Goal: Information Seeking & Learning: Learn about a topic

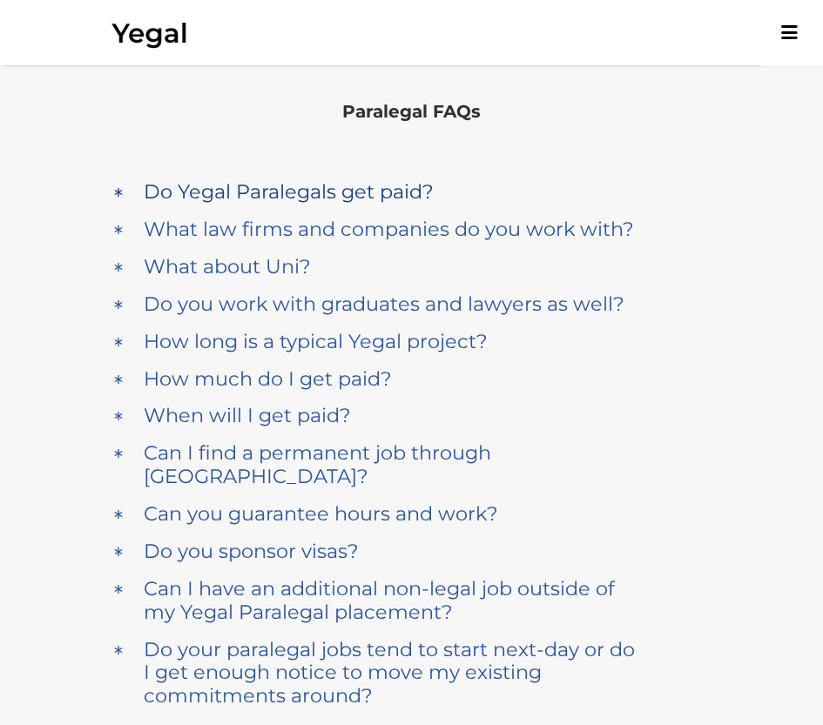
click at [209, 198] on h4 "Do Yegal Paralegals get paid?" at bounding box center [289, 192] width 290 height 24
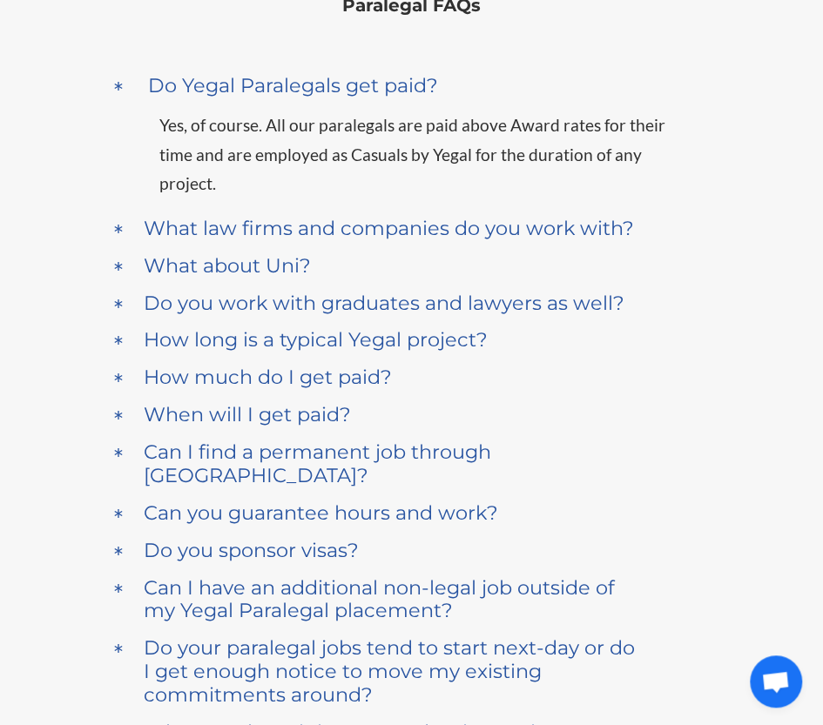
click at [348, 108] on div "Yes, of course. All our paralegals are paid above Award rates for their time an…" at bounding box center [411, 154] width 601 height 105
click at [362, 86] on h4 "Do Yegal Paralegals get paid?" at bounding box center [293, 86] width 290 height 24
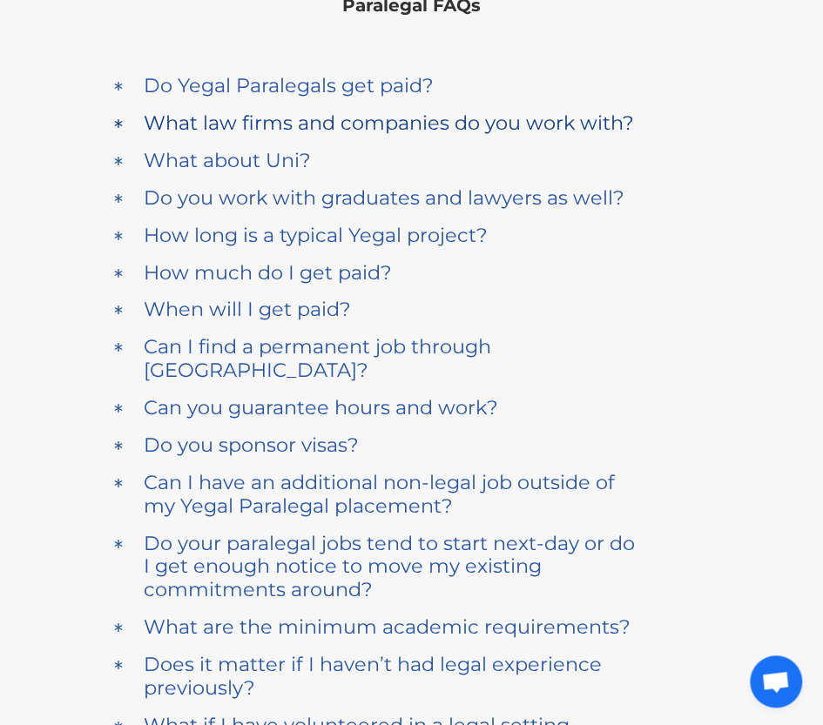
click at [355, 128] on h4 "What law firms and companies do you work with?" at bounding box center [389, 123] width 490 height 24
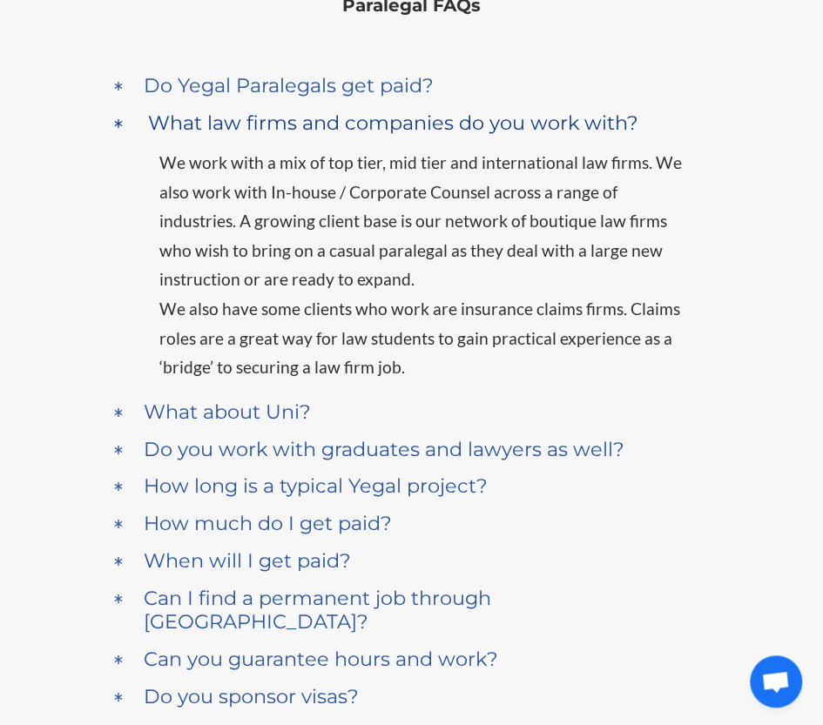
scroll to position [144, 0]
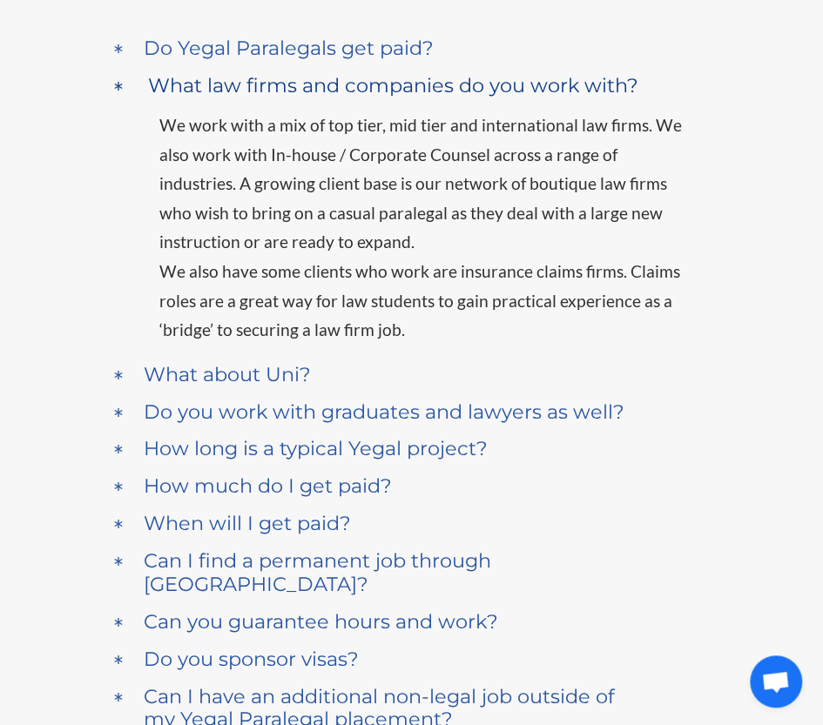
click at [369, 93] on h4 "What law firms and companies do you work with?" at bounding box center [393, 86] width 490 height 24
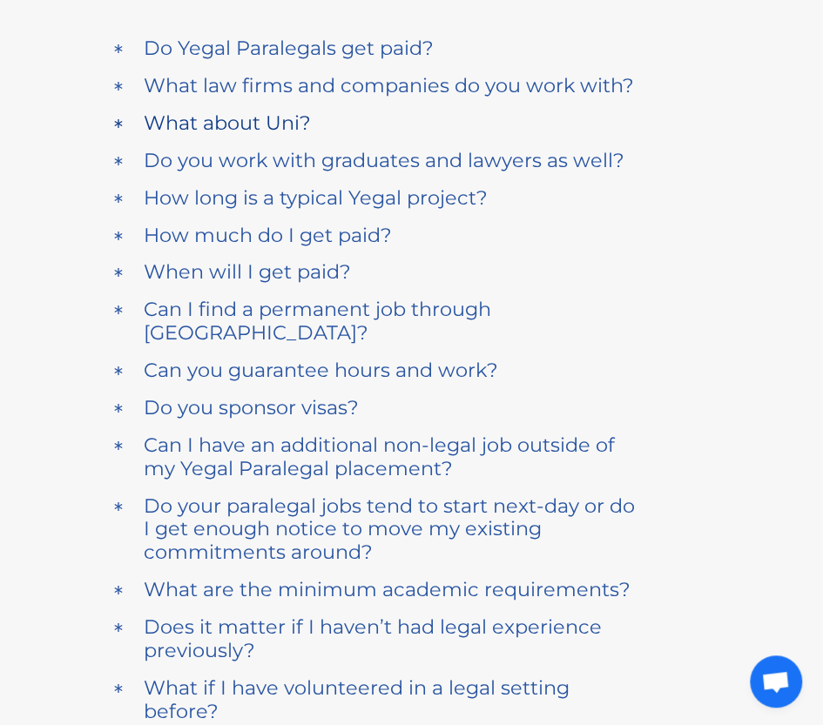
click at [299, 117] on h4 "What about Uni?" at bounding box center [227, 123] width 167 height 24
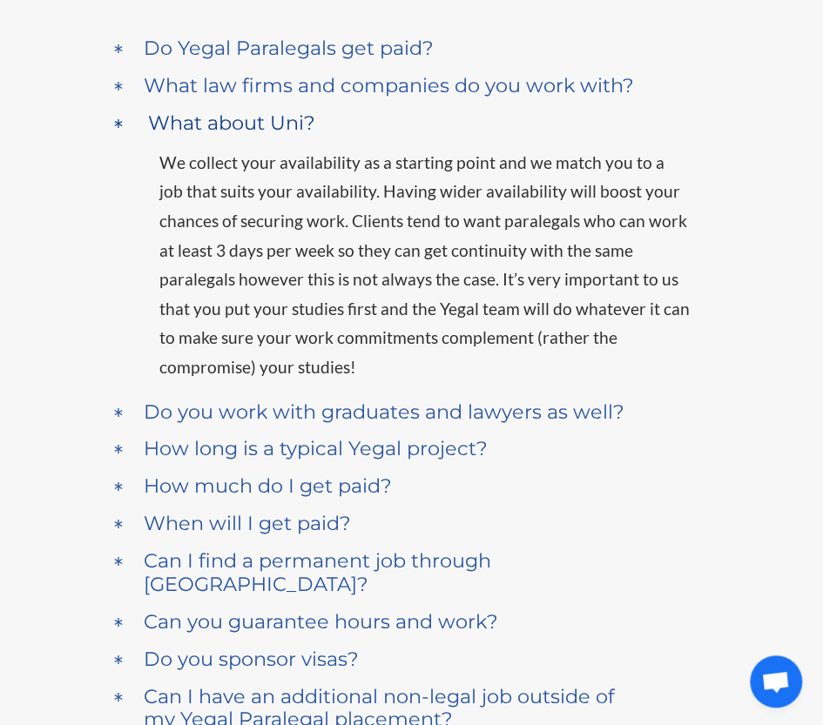
scroll to position [181, 0]
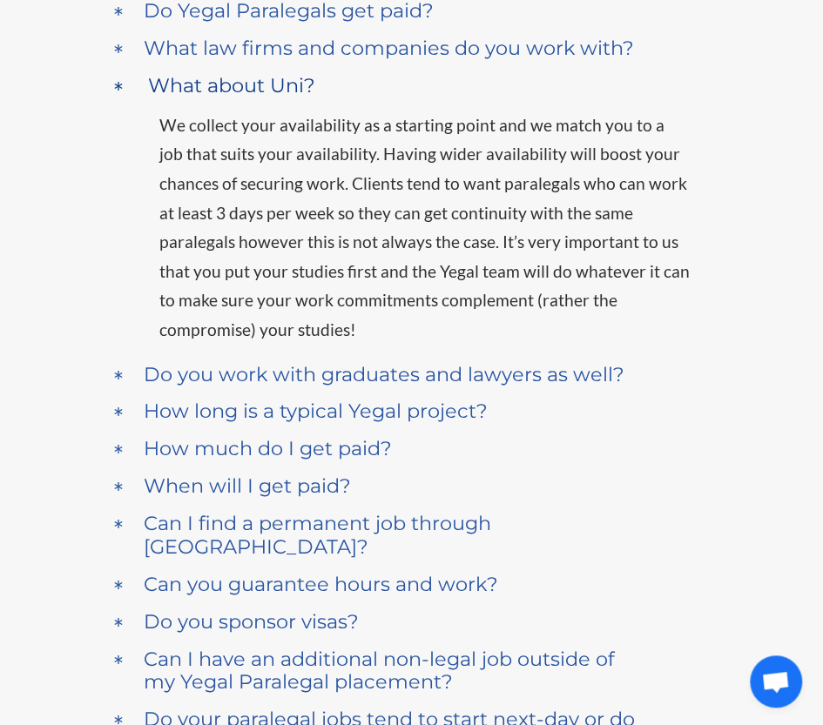
click at [334, 91] on div "What about Uni?" at bounding box center [399, 86] width 511 height 32
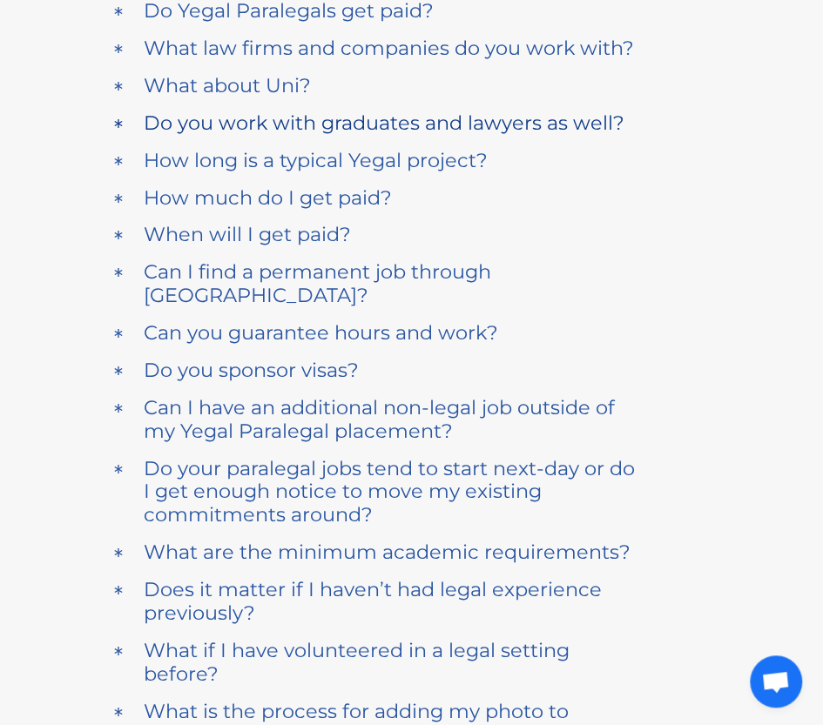
click at [319, 130] on h4 "Do you work with graduates and lawyers as well?" at bounding box center [384, 123] width 481 height 24
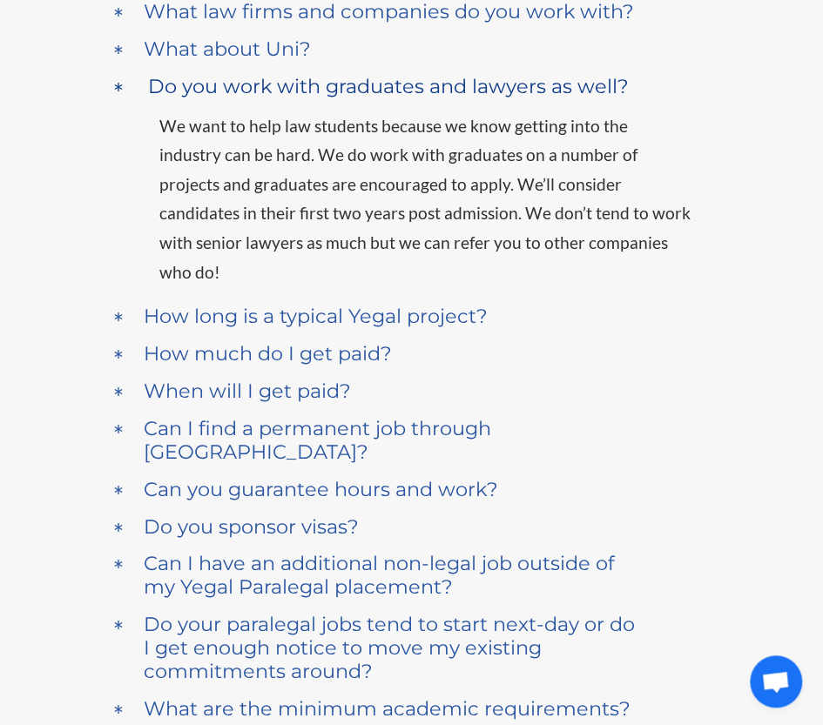
click at [298, 91] on h4 "Do you work with graduates and lawyers as well?" at bounding box center [388, 87] width 481 height 24
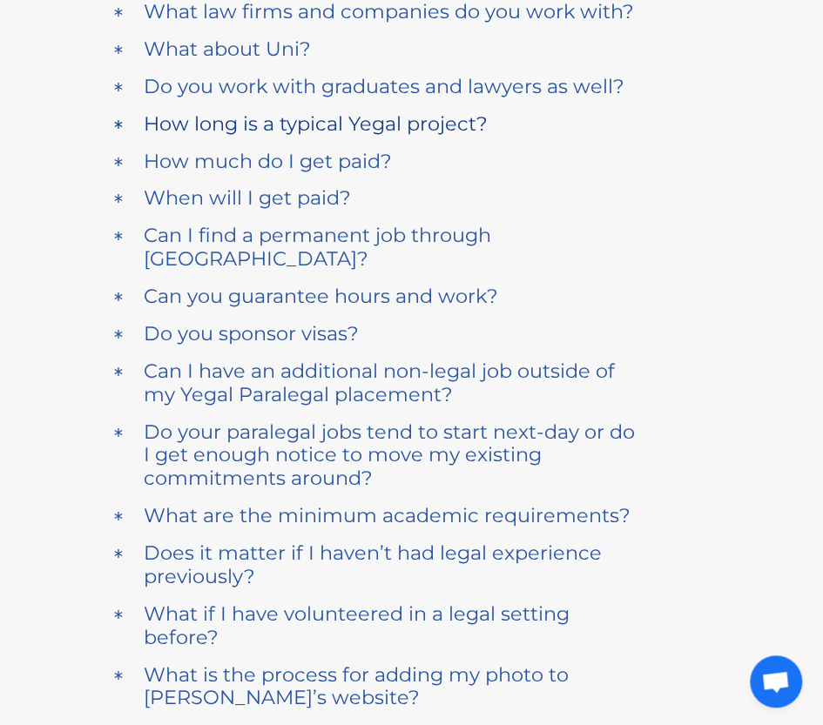
click at [301, 123] on h4 "How long is a typical Yegal project?" at bounding box center [316, 124] width 344 height 24
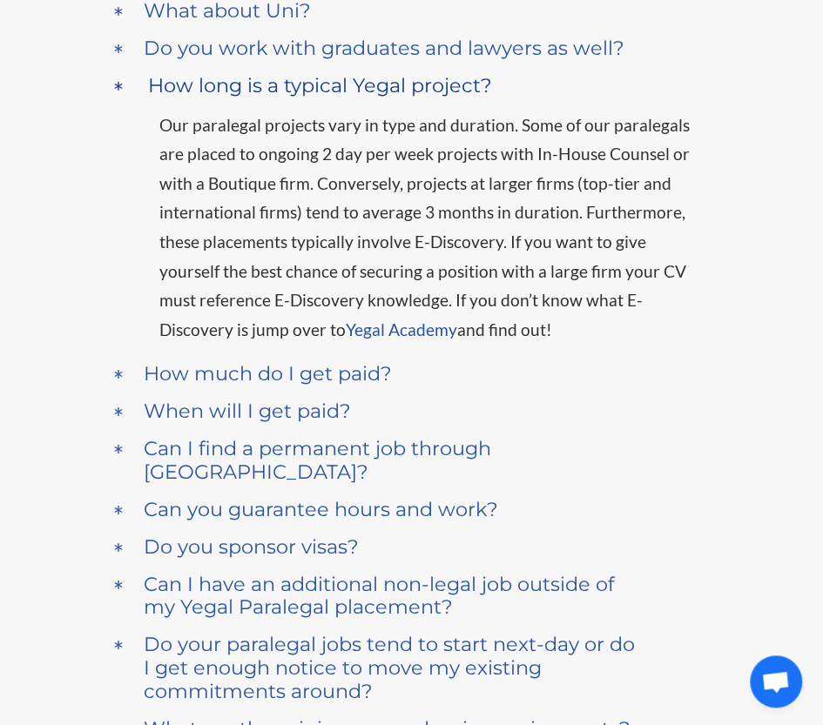
click at [304, 81] on h4 "How long is a typical Yegal project?" at bounding box center [320, 86] width 344 height 24
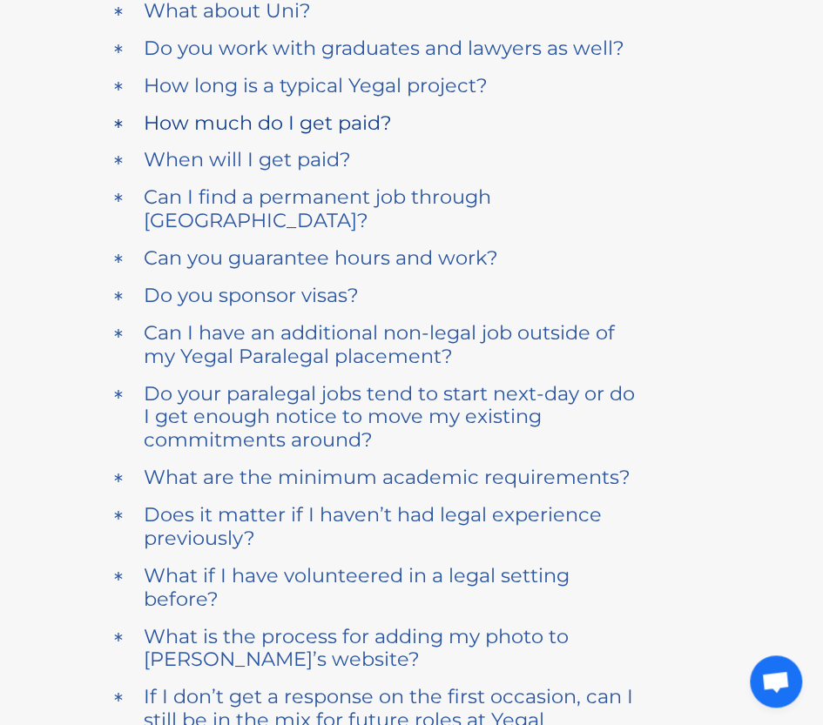
click at [303, 131] on h4 "How much do I get paid?" at bounding box center [268, 123] width 248 height 24
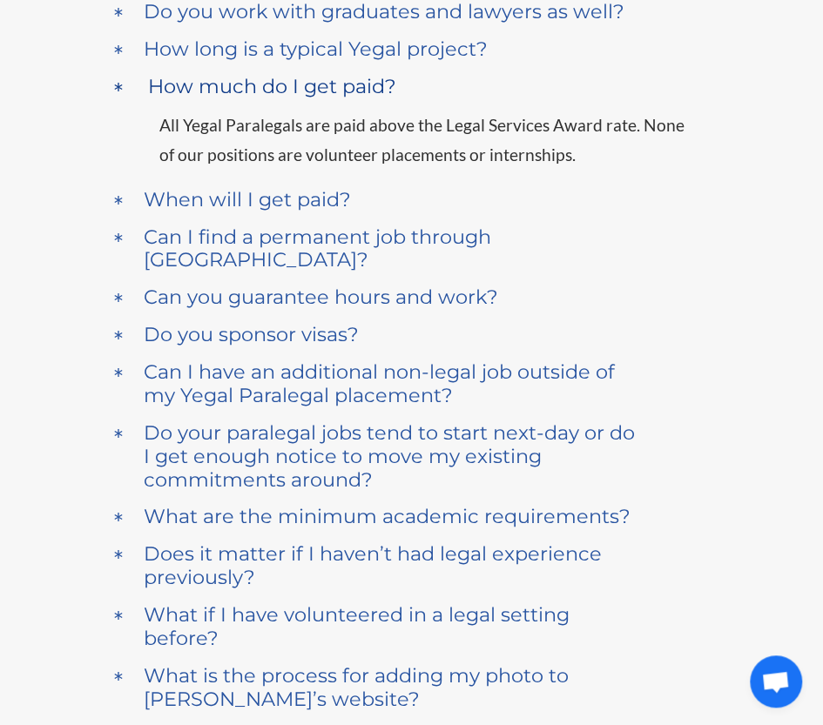
click at [311, 96] on h4 "How much do I get paid?" at bounding box center [272, 87] width 248 height 24
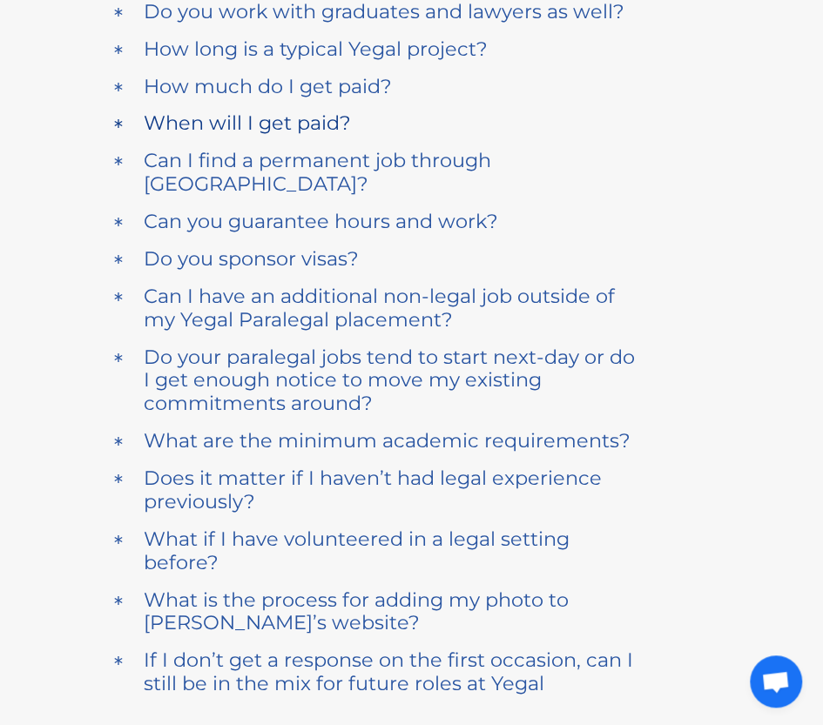
click at [312, 115] on h4 "When will I get paid?" at bounding box center [247, 123] width 207 height 24
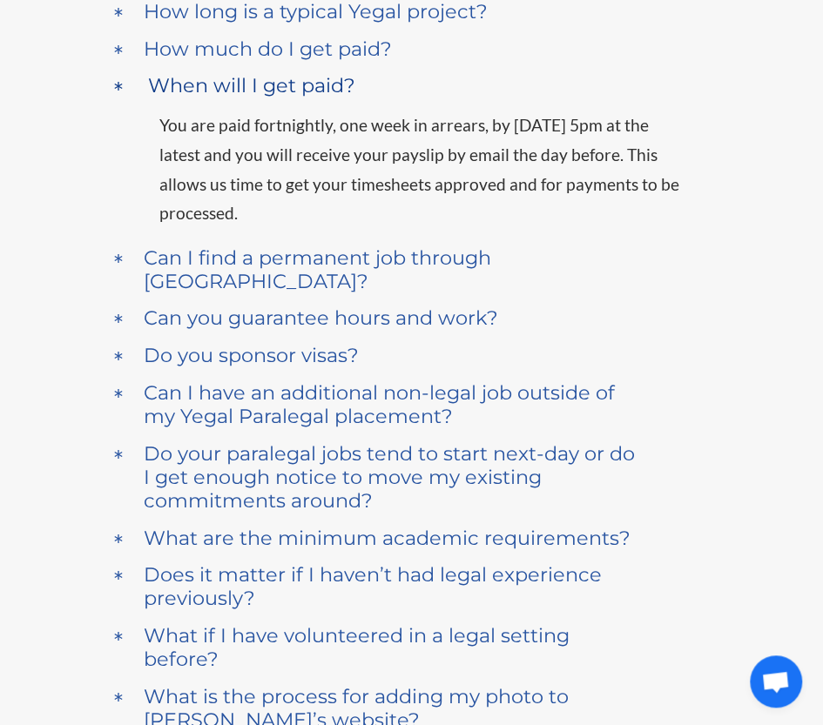
click at [320, 94] on h4 "When will I get paid?" at bounding box center [251, 86] width 207 height 24
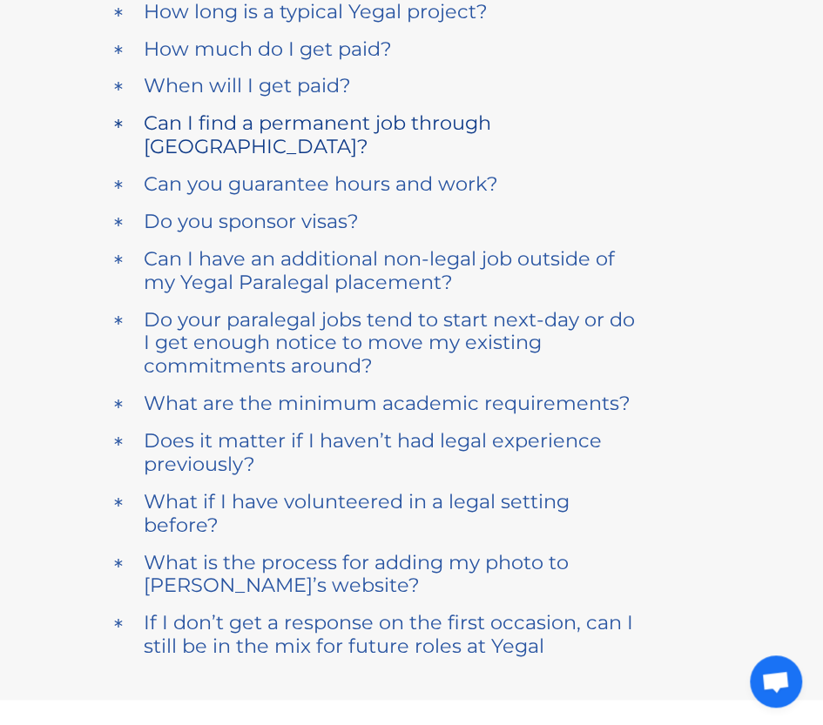
click at [329, 129] on h4 "Can I find a permanent job through [GEOGRAPHIC_DATA]?" at bounding box center [395, 134] width 502 height 47
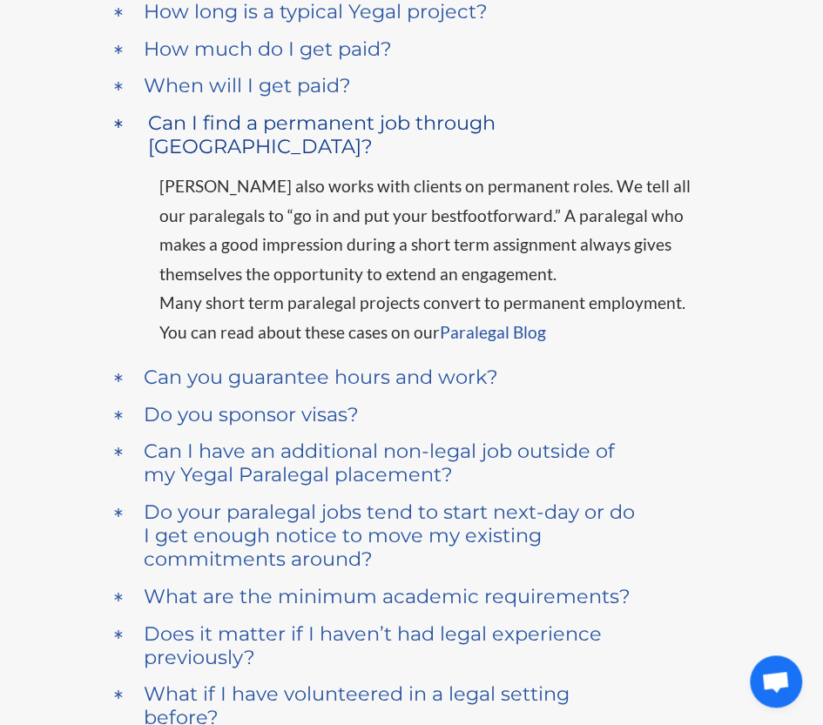
scroll to position [367, 0]
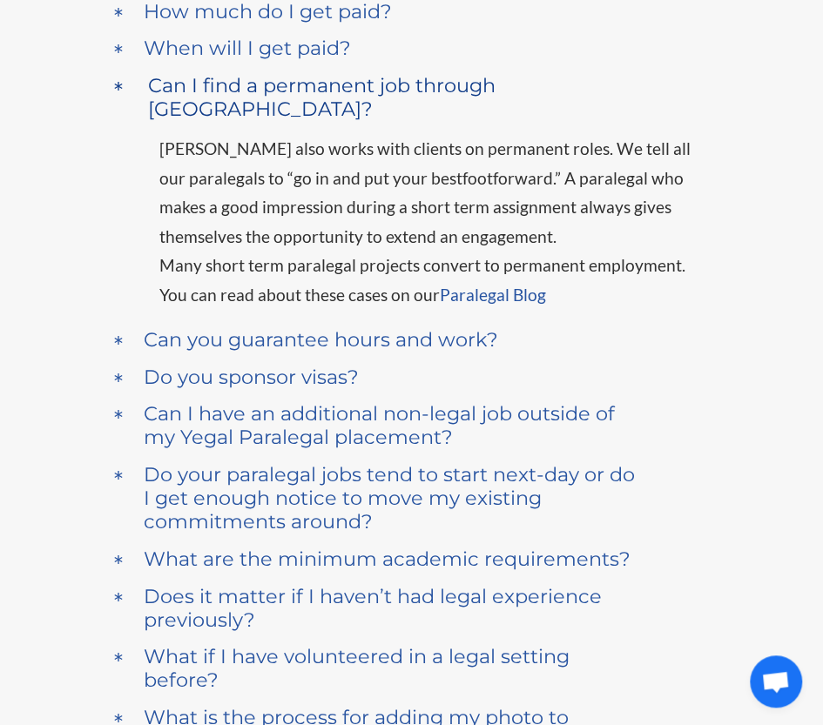
click at [328, 76] on h4 "Can I find a permanent job through [GEOGRAPHIC_DATA]?" at bounding box center [399, 97] width 502 height 47
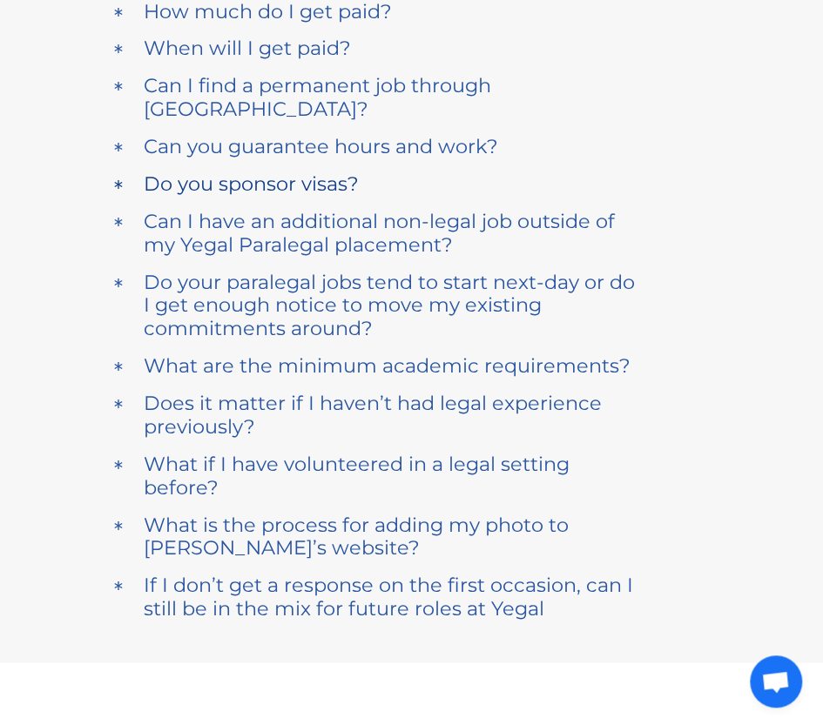
click at [300, 172] on h4 "Do you sponsor visas?" at bounding box center [251, 184] width 215 height 24
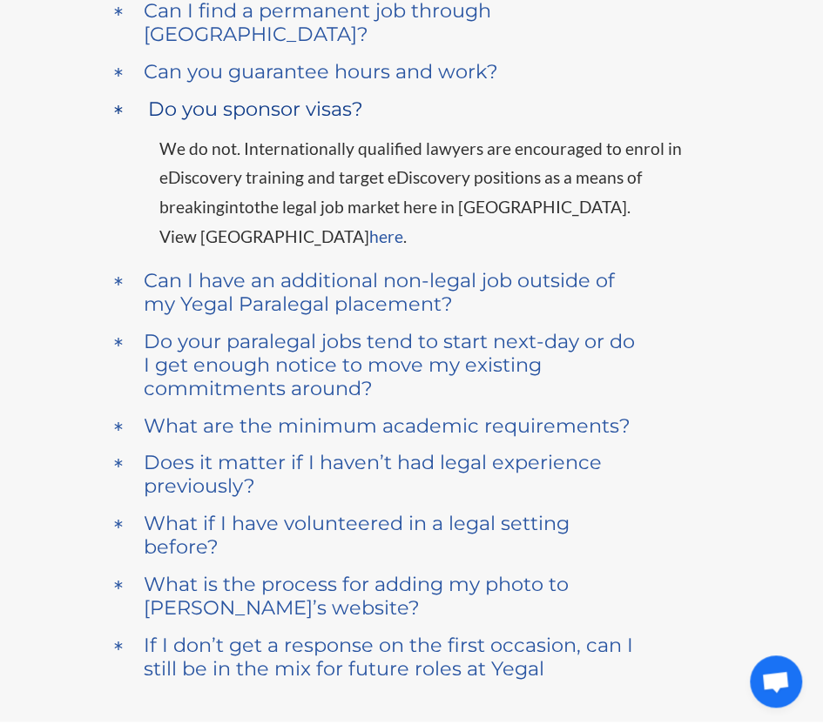
click at [329, 98] on h4 "Do you sponsor visas?" at bounding box center [255, 110] width 215 height 24
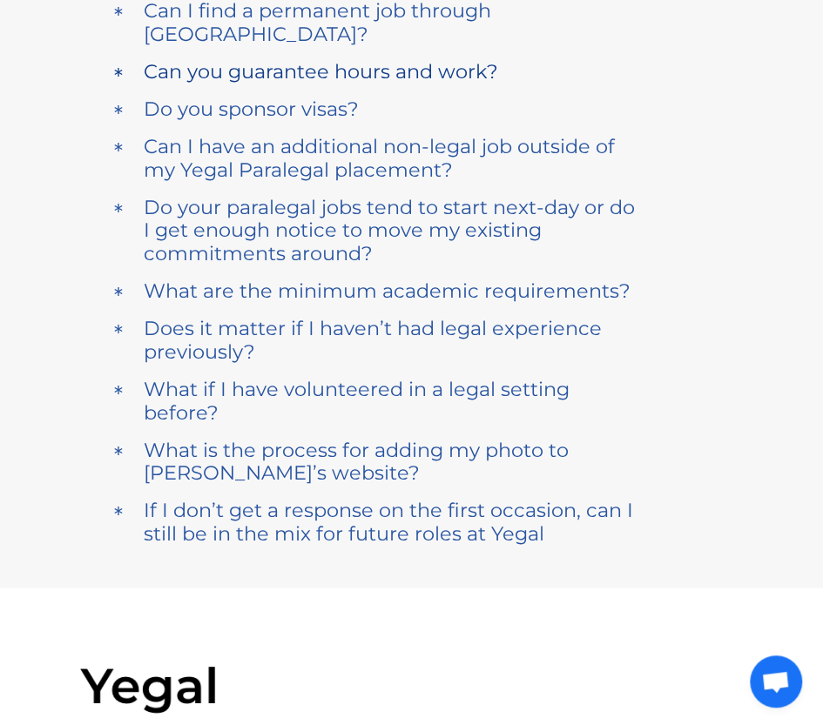
click at [341, 60] on h4 "Can you guarantee hours and work?" at bounding box center [321, 72] width 354 height 24
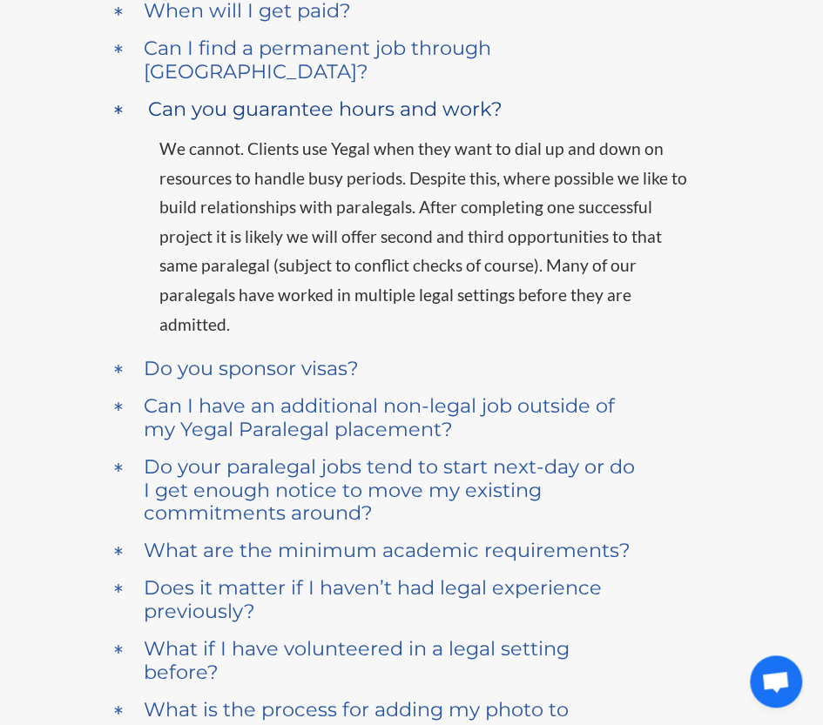
click at [333, 98] on h4 "Can you guarantee hours and work?" at bounding box center [325, 110] width 354 height 24
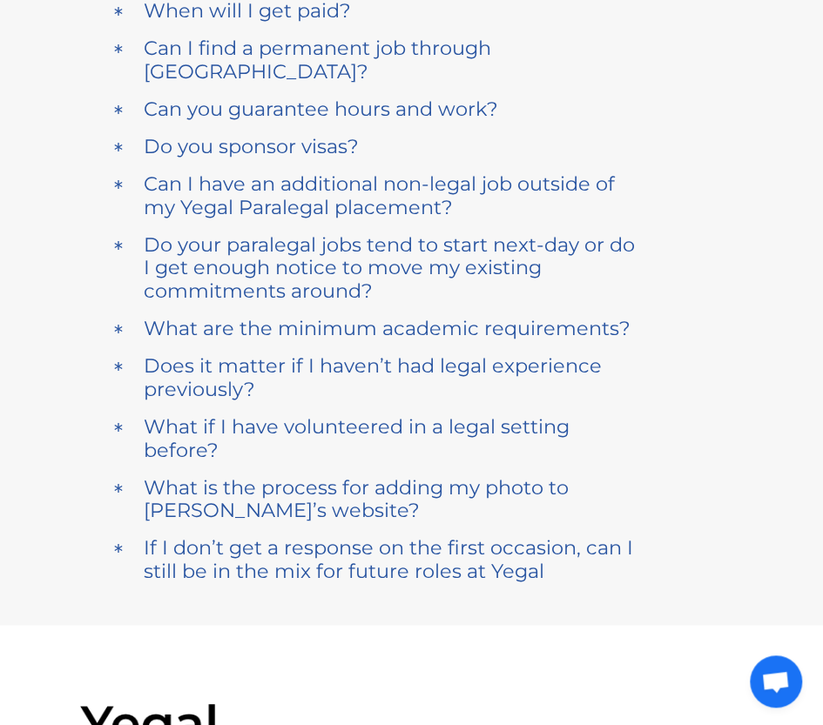
click at [183, 415] on h4 "What if I have volunteered in a legal setting before?" at bounding box center [395, 438] width 502 height 47
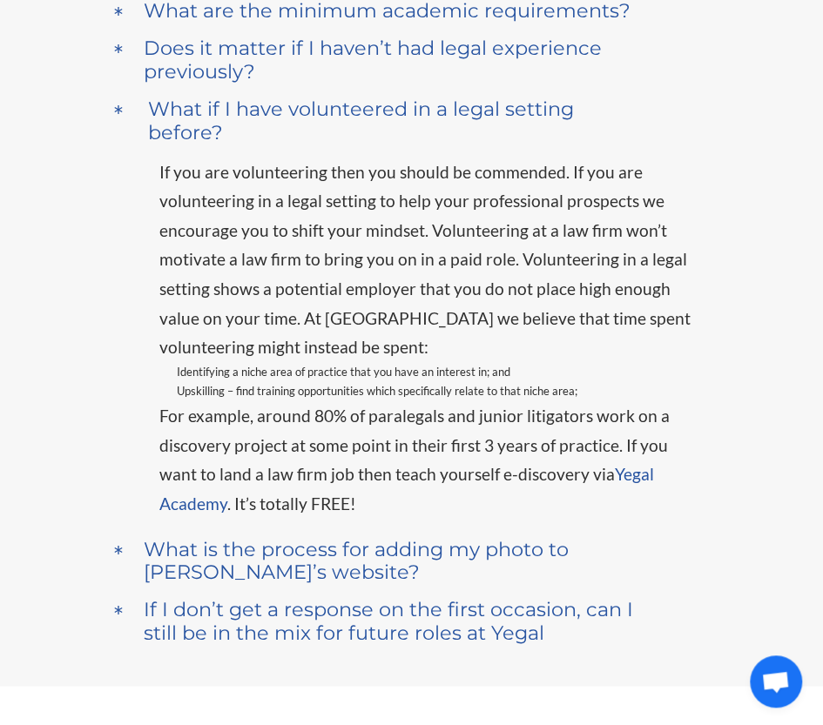
click at [250, 245] on span "If you are volunteering then you should be commended. If you are volunteering i…" at bounding box center [424, 260] width 531 height 196
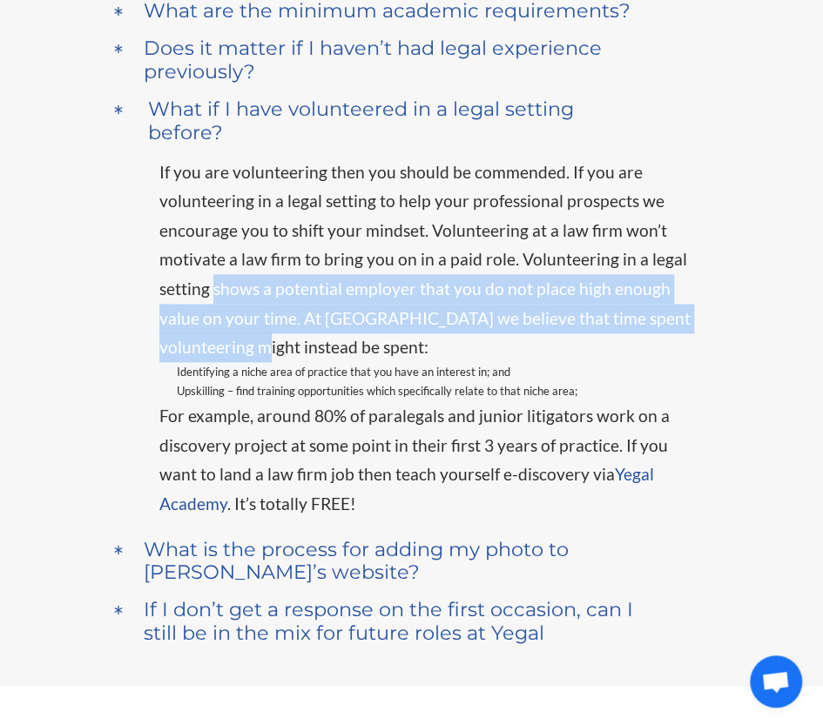
drag, startPoint x: 250, startPoint y: 245, endPoint x: 244, endPoint y: 289, distance: 44.8
click at [244, 289] on p "If you are volunteering then you should be commended. If you are volunteering i…" at bounding box center [424, 260] width 531 height 205
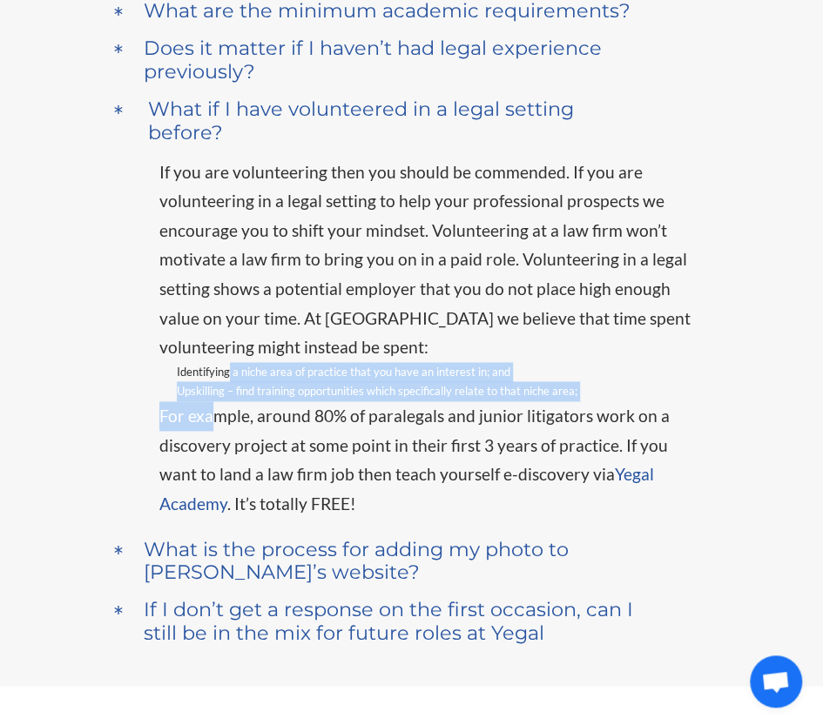
drag, startPoint x: 228, startPoint y: 325, endPoint x: 214, endPoint y: 365, distance: 42.4
click at [214, 365] on div "If you are volunteering then you should be commended. If you are volunteering i…" at bounding box center [424, 338] width 531 height 361
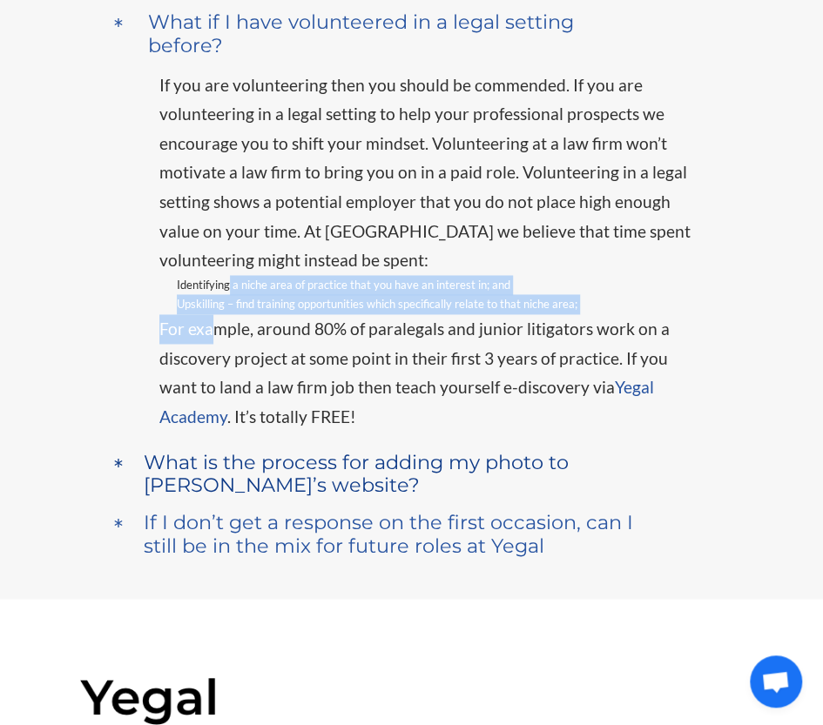
click at [291, 450] on h4 "What is the process for adding my photo to [PERSON_NAME]’s website?" at bounding box center [395, 473] width 502 height 47
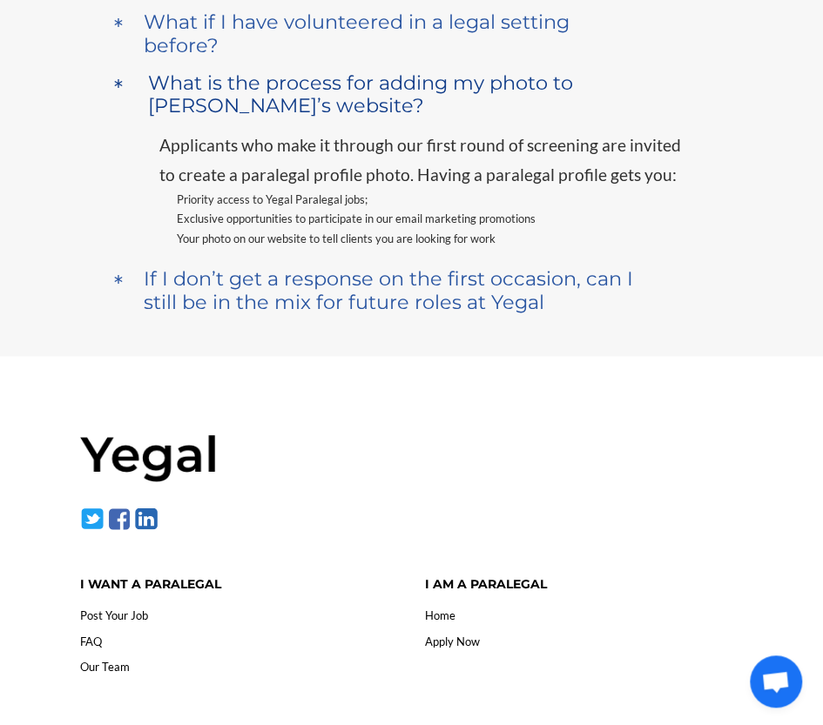
scroll to position [759, 0]
